Goal: Check status

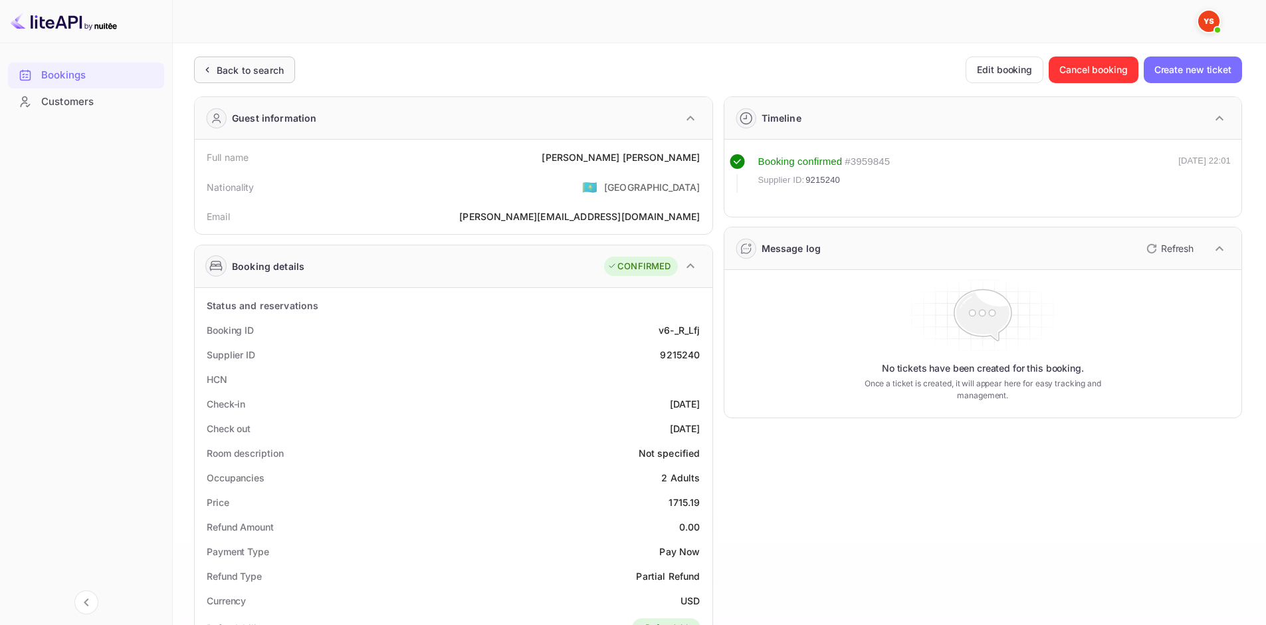
click at [265, 64] on div "Back to search" at bounding box center [250, 70] width 67 height 14
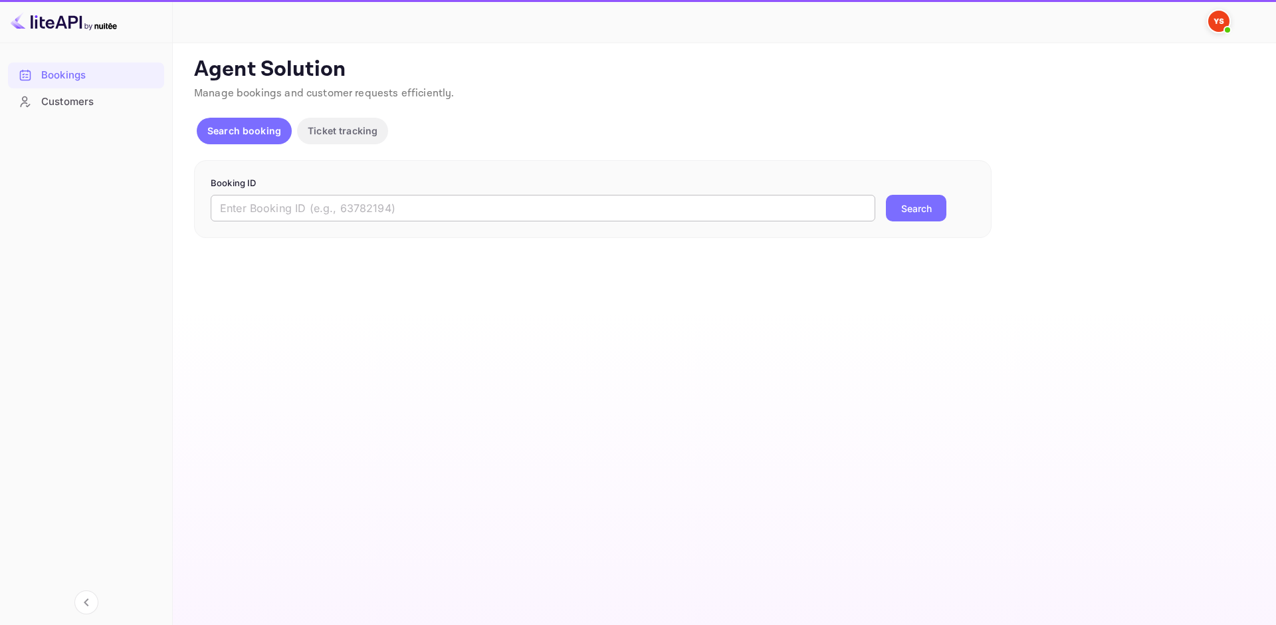
click at [288, 209] on input "text" at bounding box center [543, 208] width 665 height 27
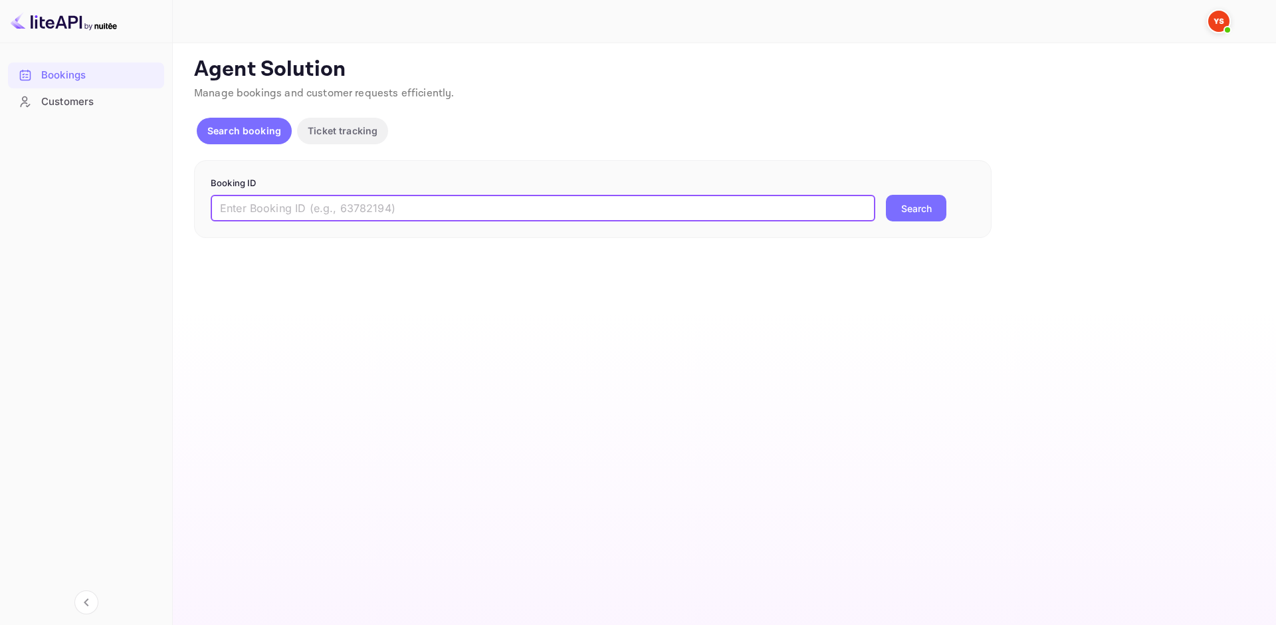
paste input "9248016"
type input "9248016"
click at [897, 207] on button "Search" at bounding box center [916, 208] width 60 height 27
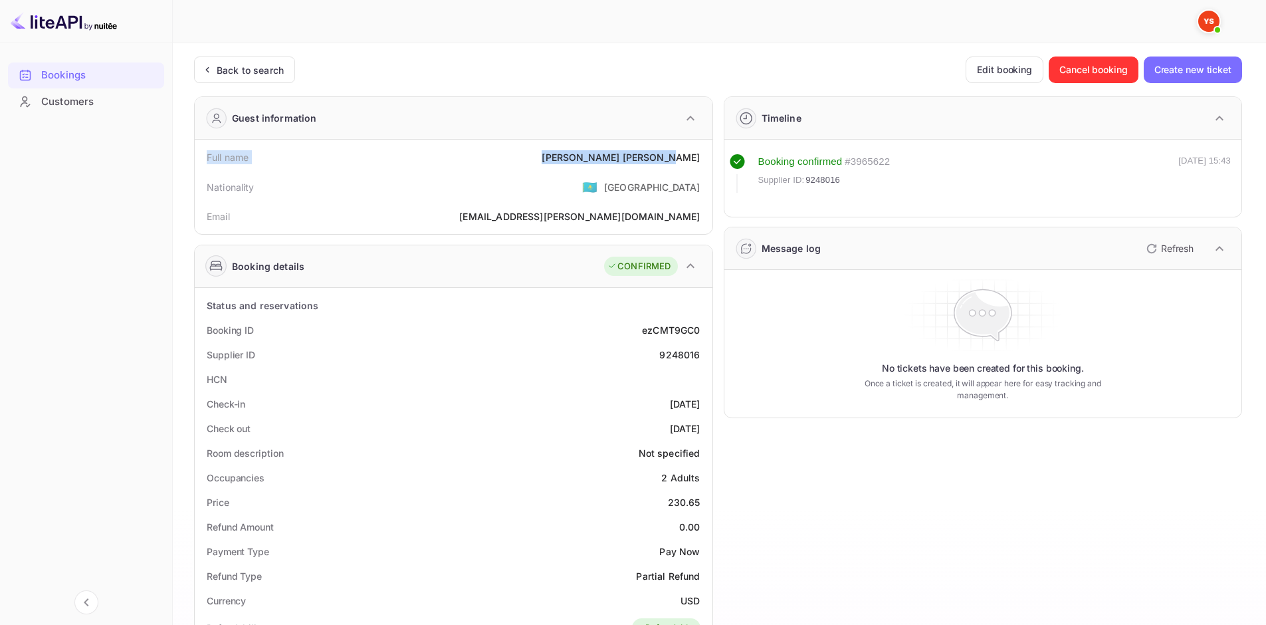
drag, startPoint x: 209, startPoint y: 153, endPoint x: 703, endPoint y: 164, distance: 494.7
click at [703, 164] on div "Full name [PERSON_NAME]" at bounding box center [453, 157] width 507 height 25
copy div "Full name [PERSON_NAME]"
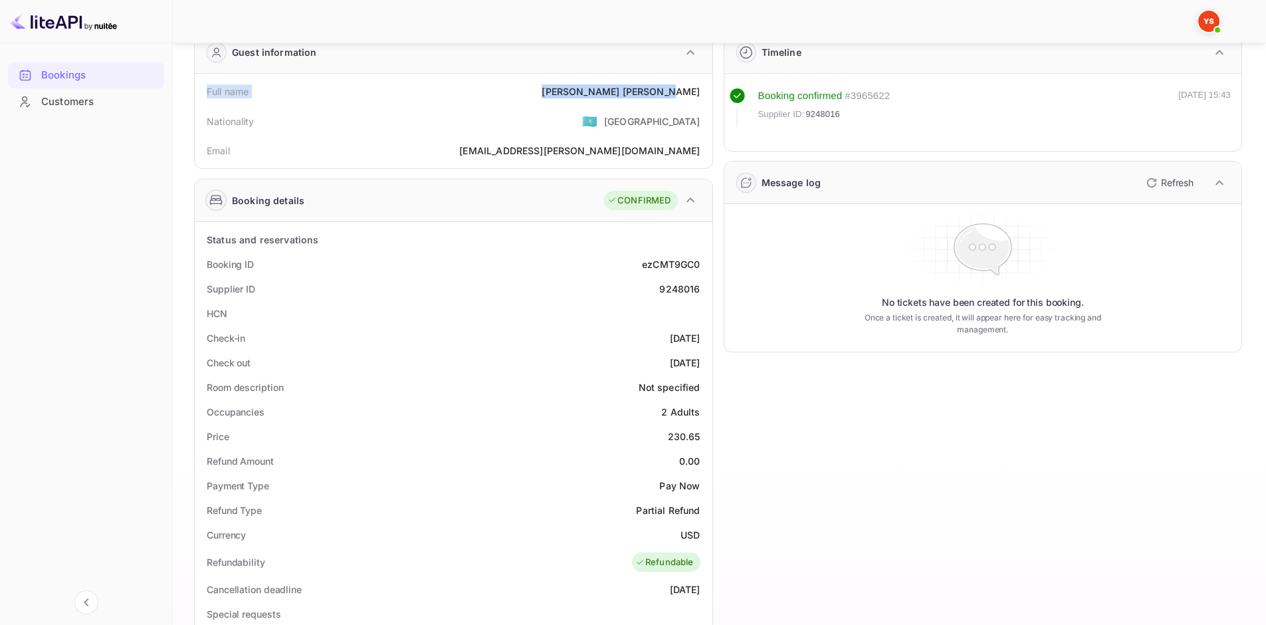
scroll to position [66, 0]
drag, startPoint x: 207, startPoint y: 264, endPoint x: 701, endPoint y: 288, distance: 495.2
click at [701, 288] on div "Status and reservations Booking ID ezCMT9GC0 Supplier ID 9248016 HCN Check-in […" at bounding box center [453, 588] width 507 height 722
copy div "Booking ID ezCMT9GC0 Supplier ID 9248016"
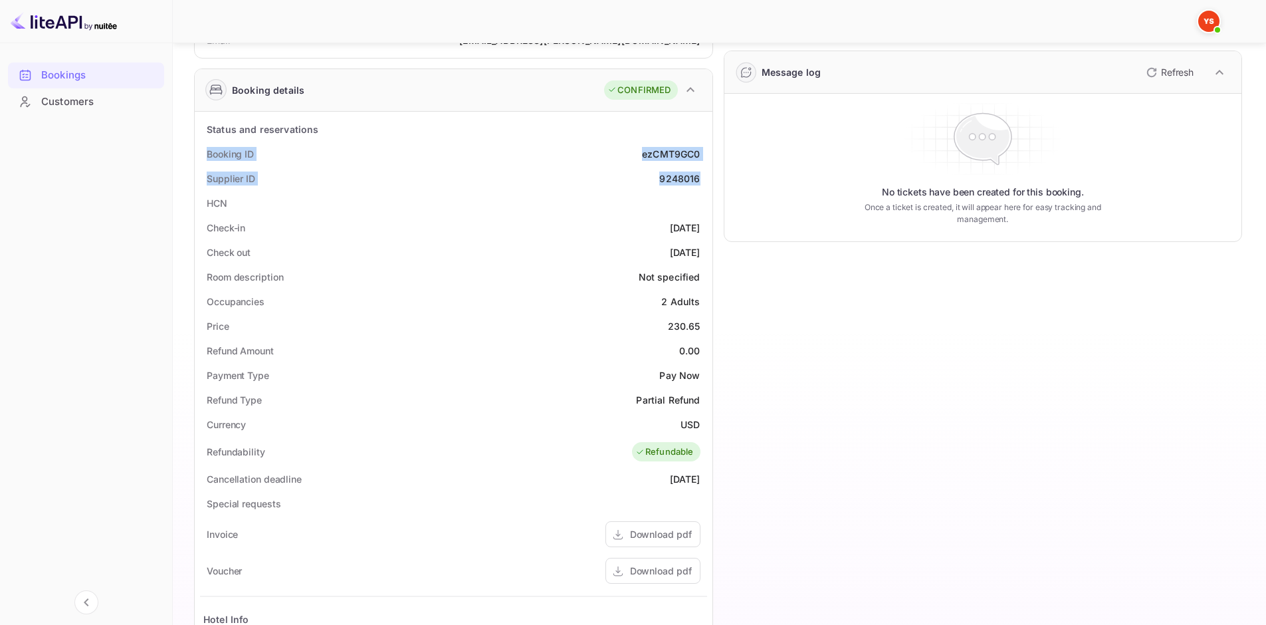
scroll to position [199, 0]
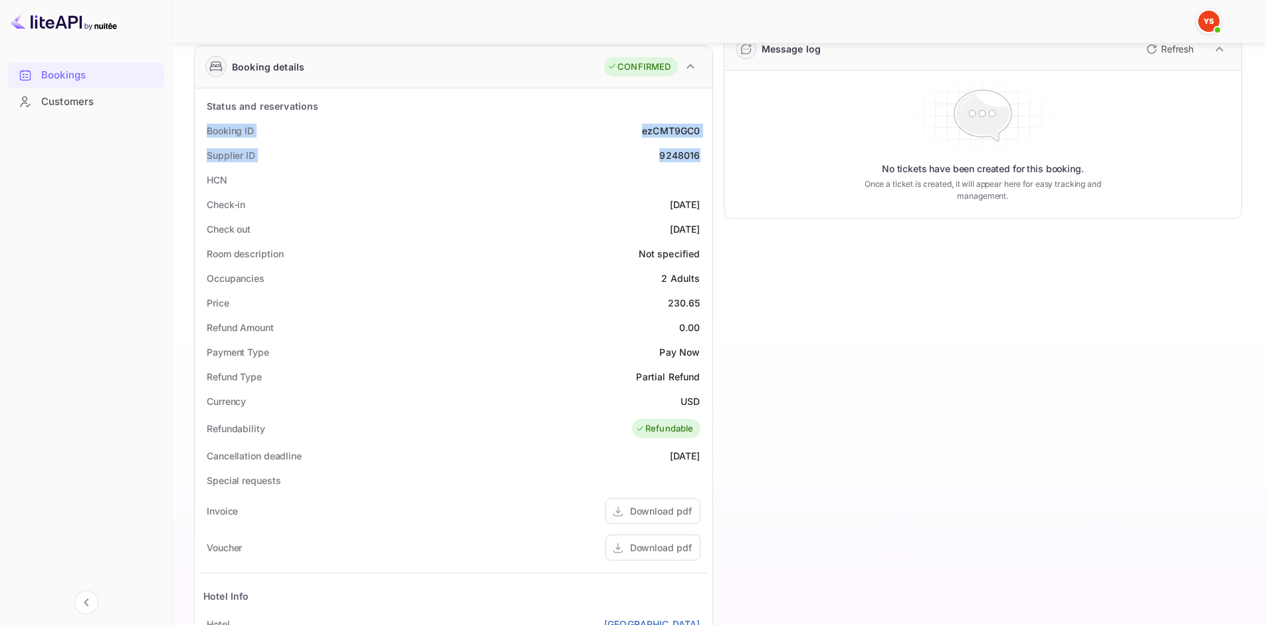
drag, startPoint x: 203, startPoint y: 201, endPoint x: 702, endPoint y: 223, distance: 499.7
click at [702, 223] on div "Status and reservations Booking ID ezCMT9GC0 Supplier ID 9248016 HCN Check-in […" at bounding box center [453, 455] width 507 height 722
copy div "Check-in [DATE] Check out [DATE]"
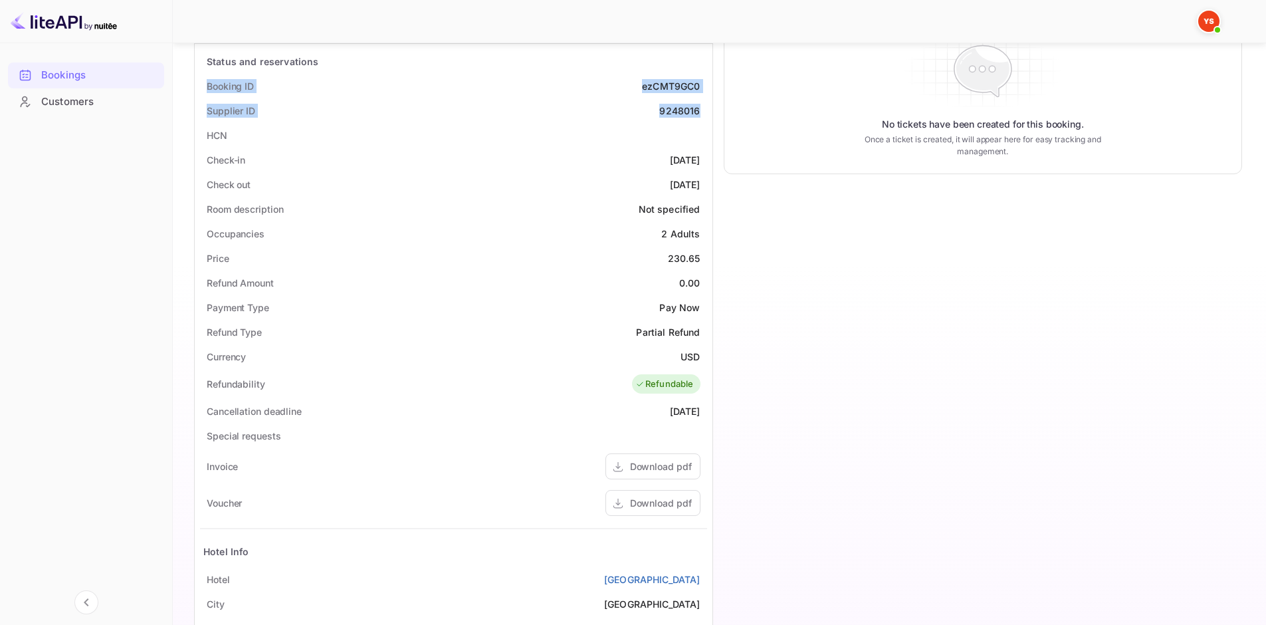
scroll to position [332, 0]
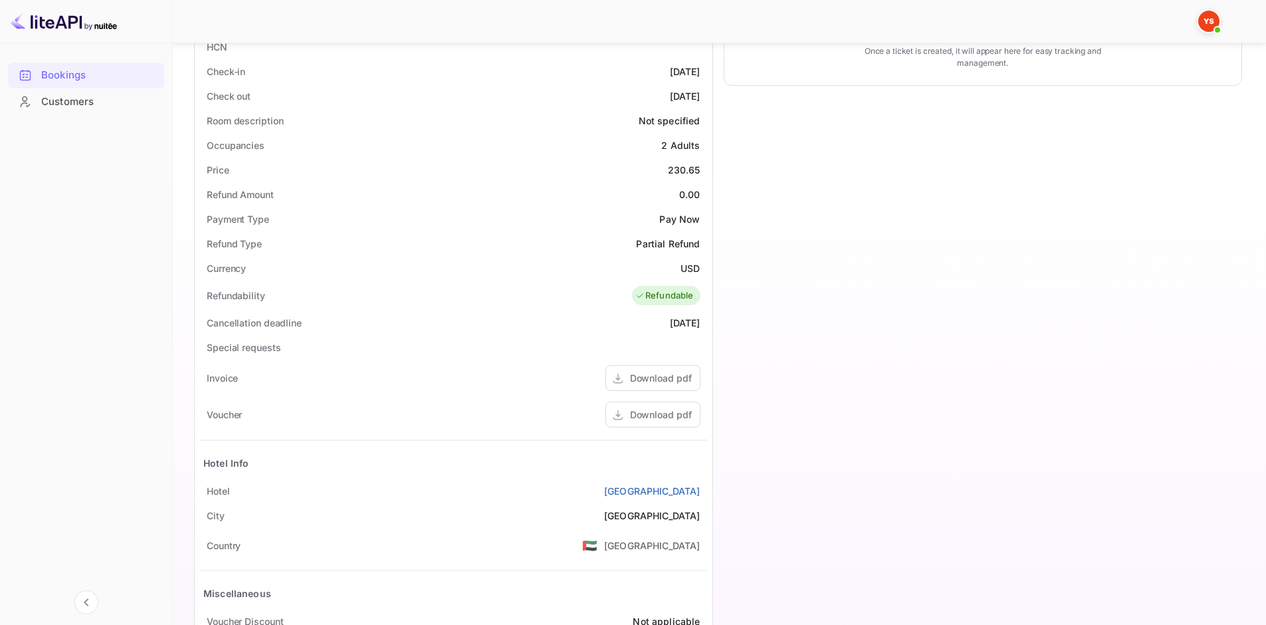
drag, startPoint x: 214, startPoint y: 491, endPoint x: 703, endPoint y: 489, distance: 488.6
click at [703, 489] on div "Hotel [GEOGRAPHIC_DATA]" at bounding box center [453, 491] width 507 height 25
copy div "Hotel [GEOGRAPHIC_DATA]"
